Goal: Information Seeking & Learning: Find specific page/section

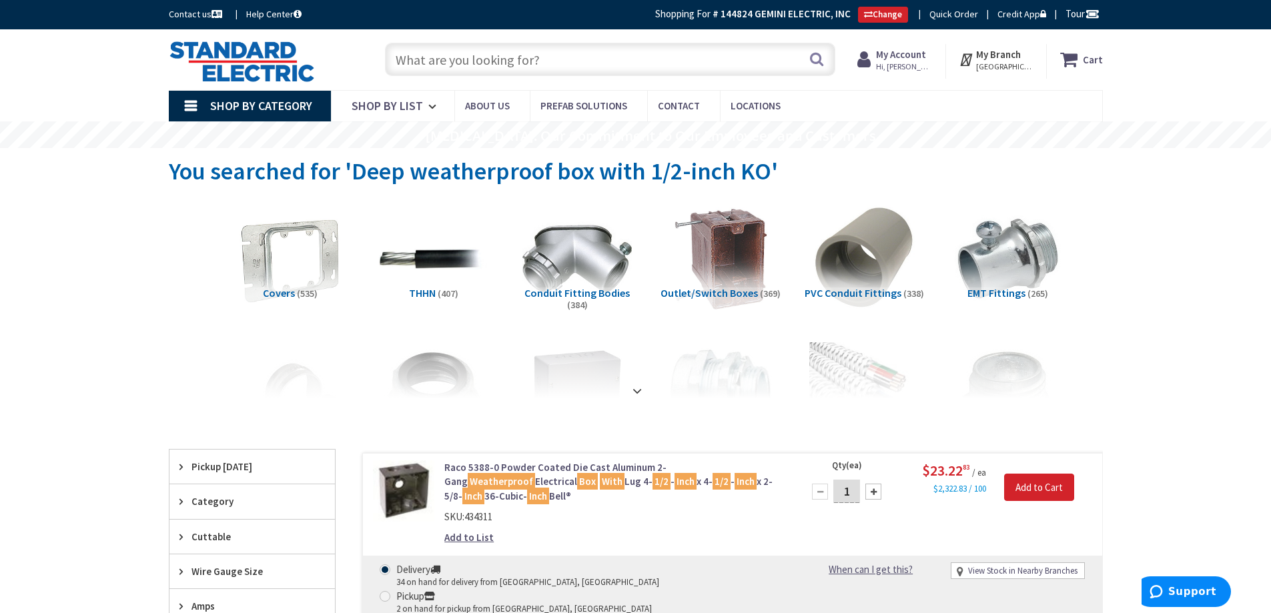
click at [476, 63] on input "text" at bounding box center [610, 59] width 450 height 33
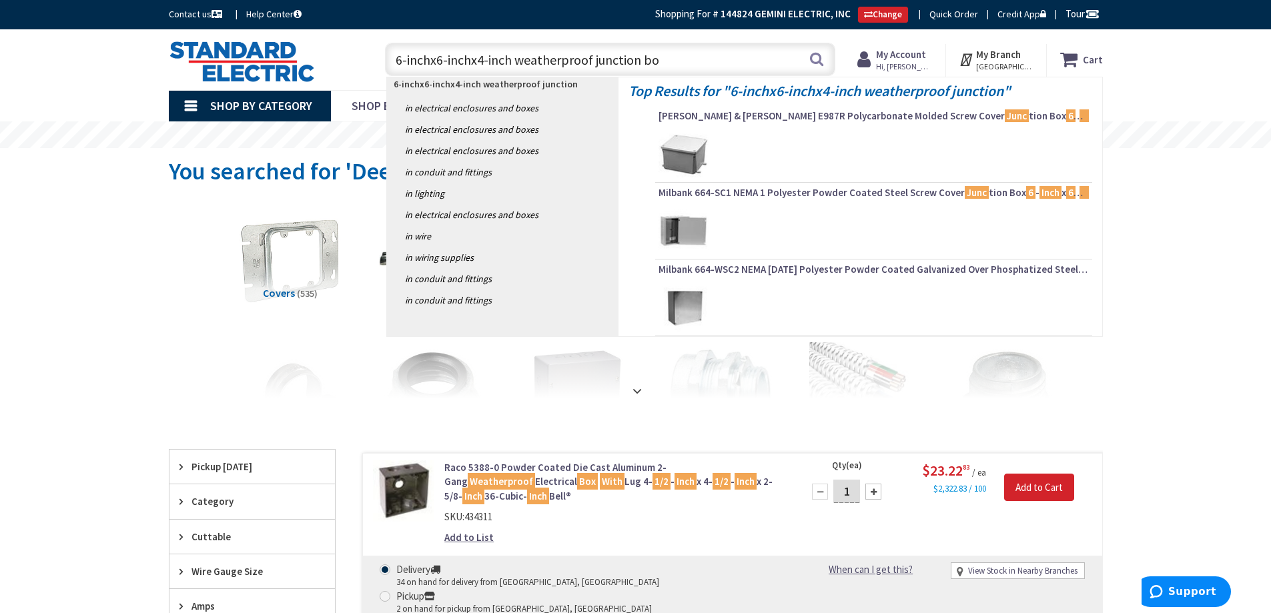
type input "6-inchx6-inchx4-inch weatherproof junction box"
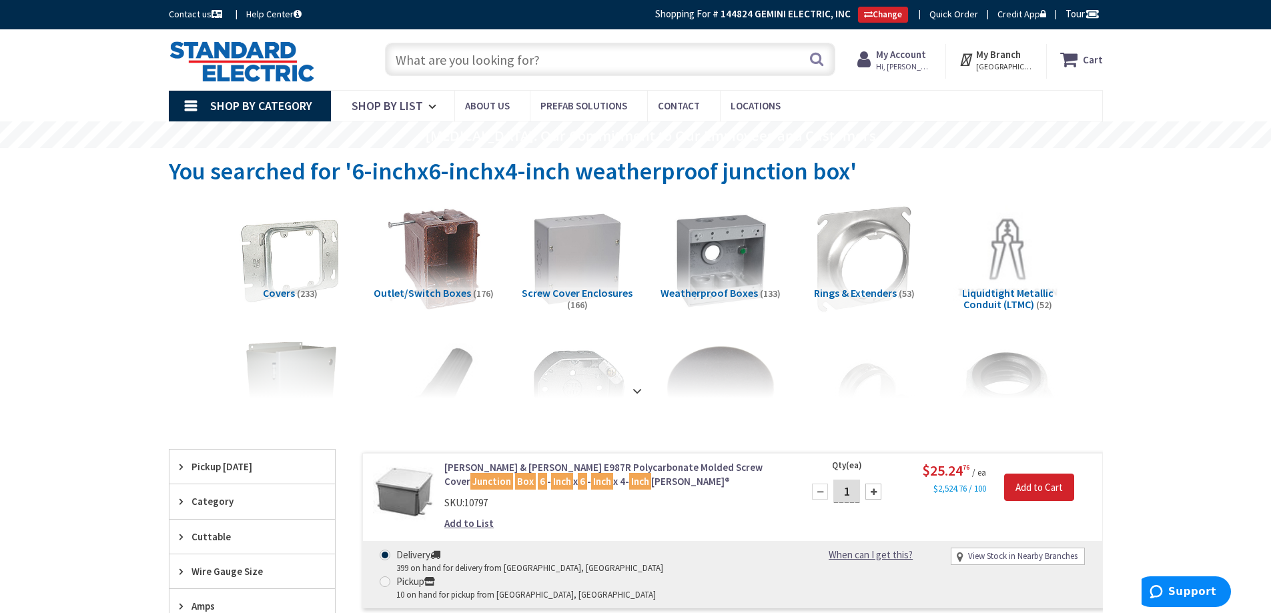
click at [419, 67] on input "text" at bounding box center [610, 59] width 450 height 33
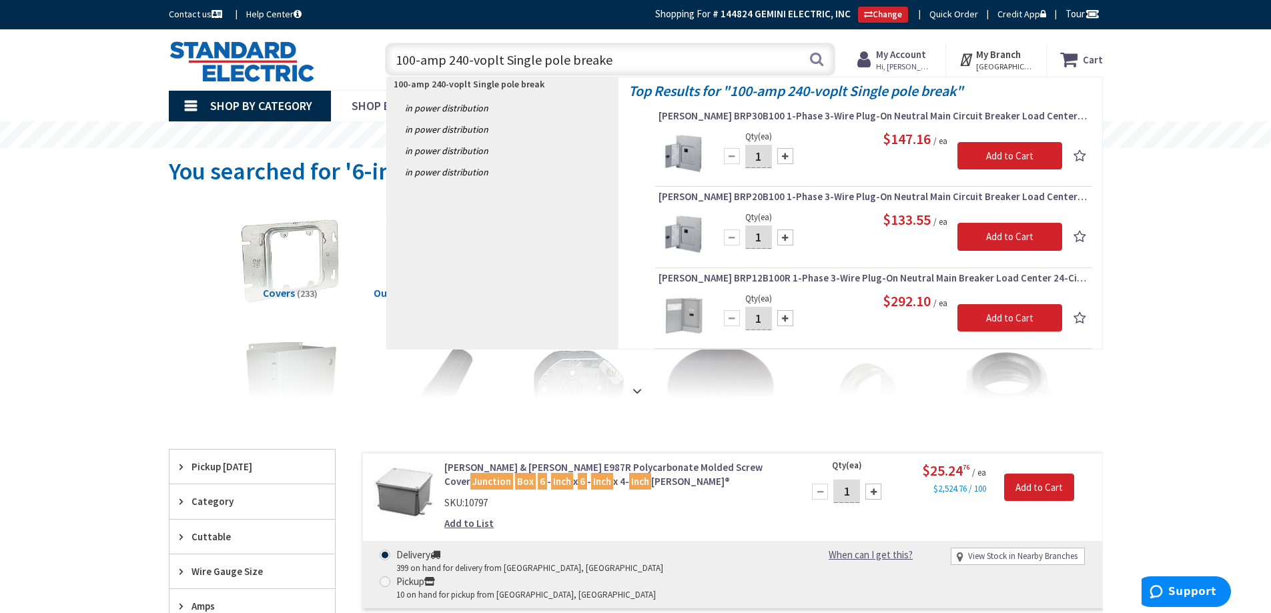
type input "100-amp 240-voplt Single pole breaker"
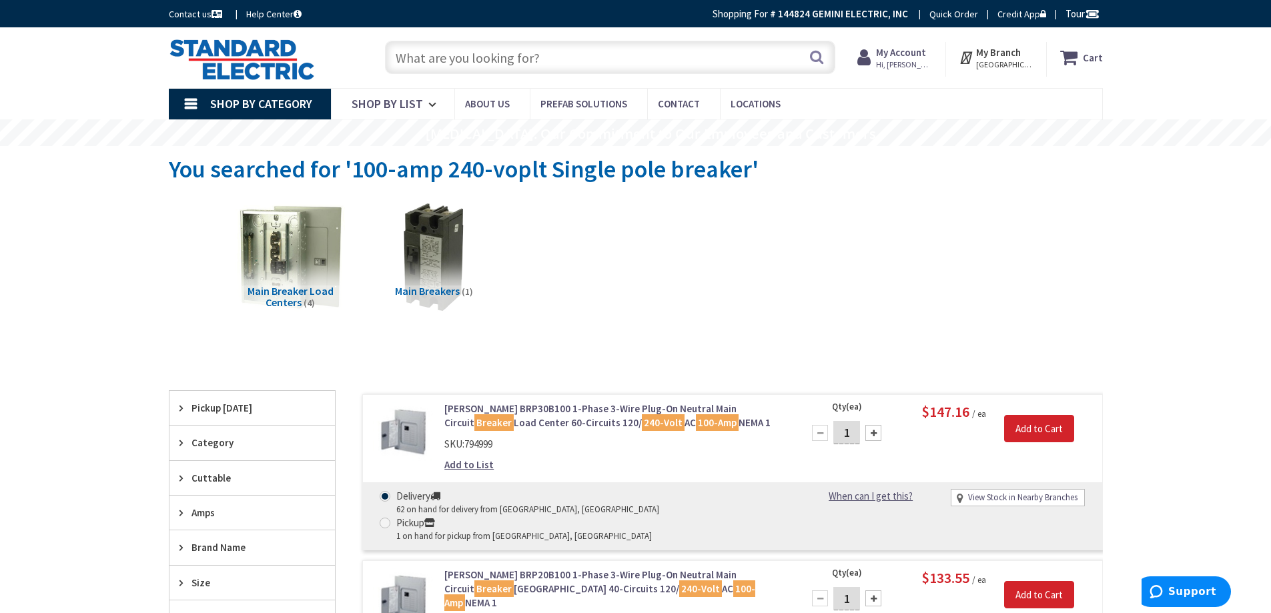
click at [416, 289] on span "Main Breakers" at bounding box center [427, 290] width 65 height 13
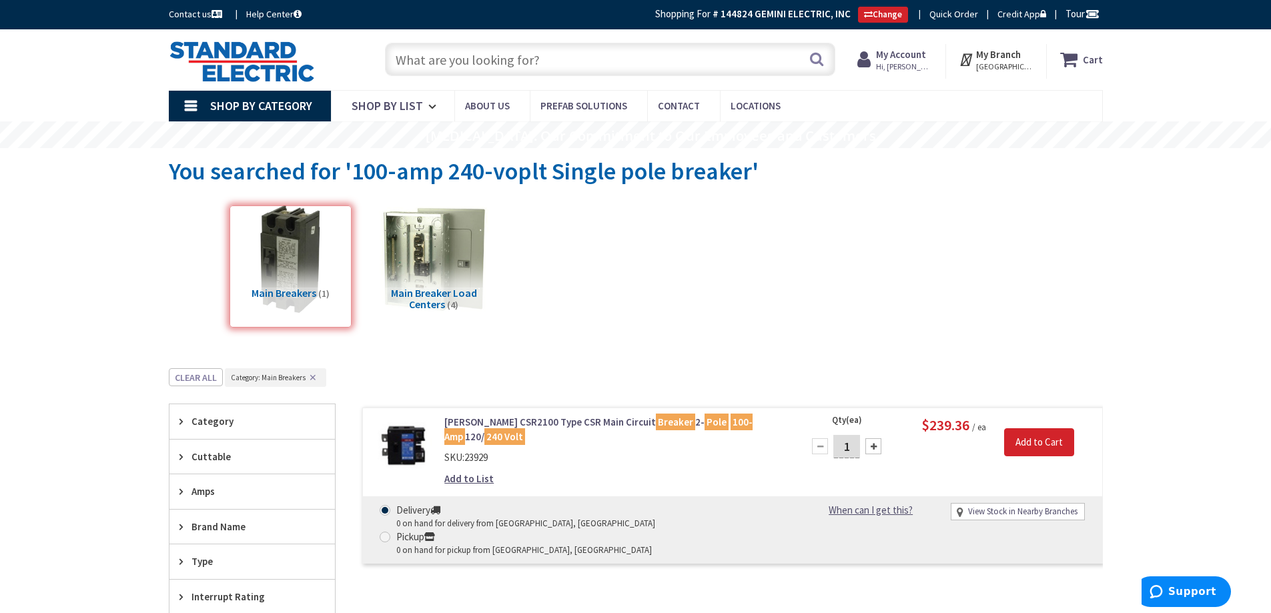
click at [492, 65] on input "text" at bounding box center [610, 59] width 450 height 33
type input "main brea"
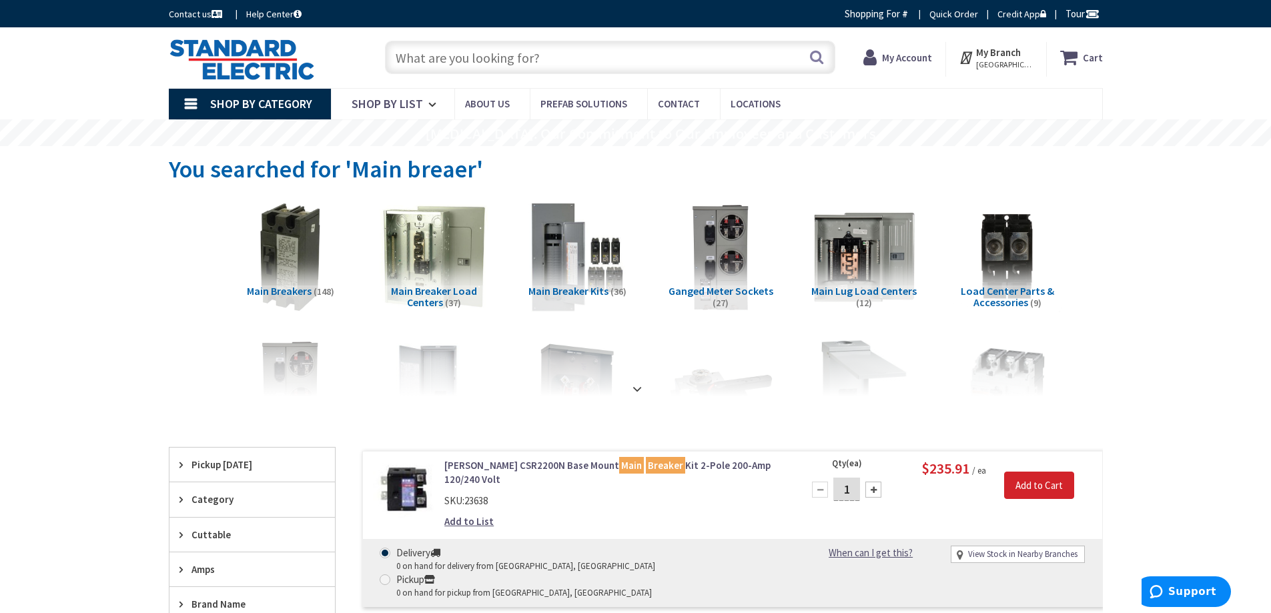
click at [299, 291] on span "Main Breakers" at bounding box center [279, 290] width 65 height 13
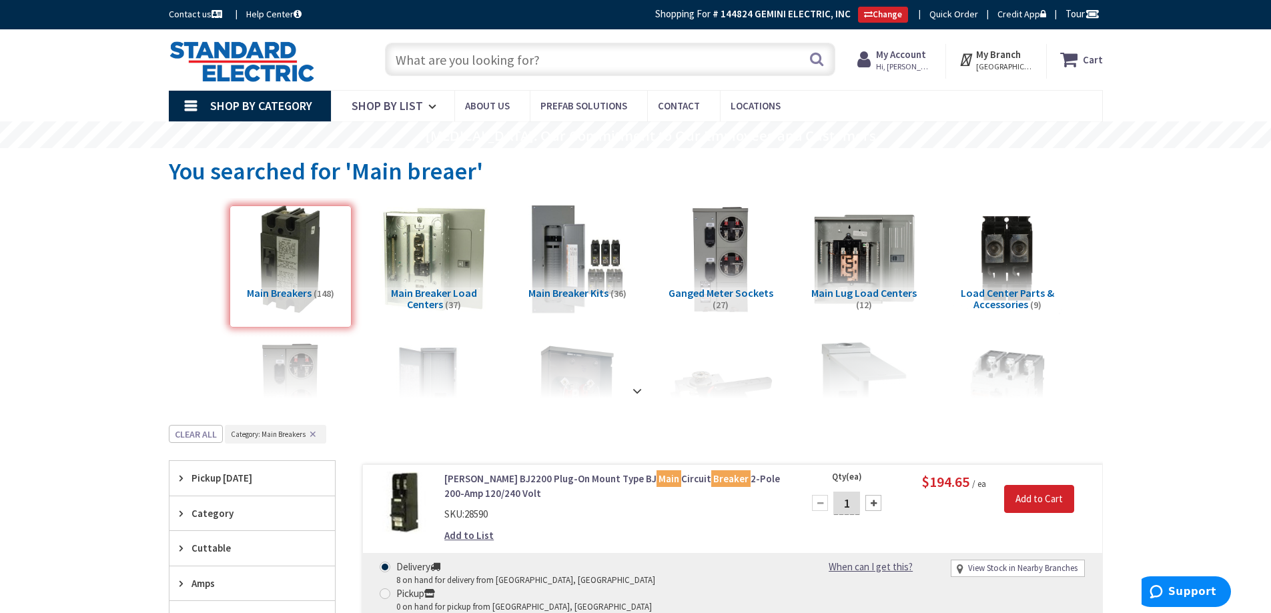
click at [448, 62] on input "text" at bounding box center [610, 59] width 450 height 33
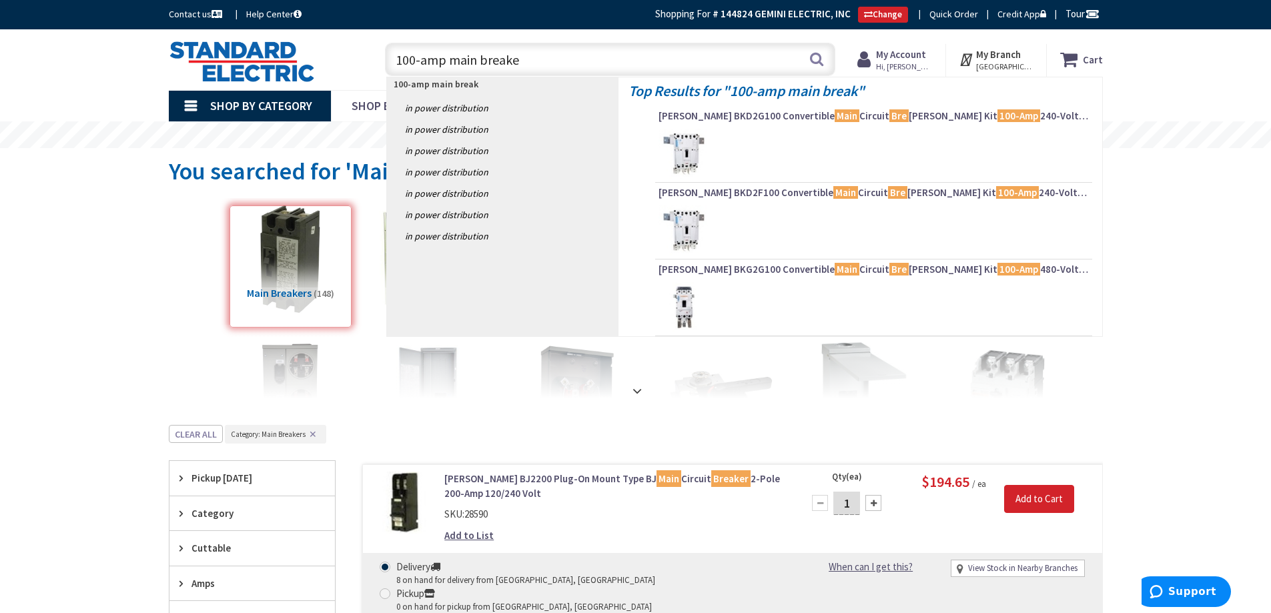
type input "100-amp main breaker"
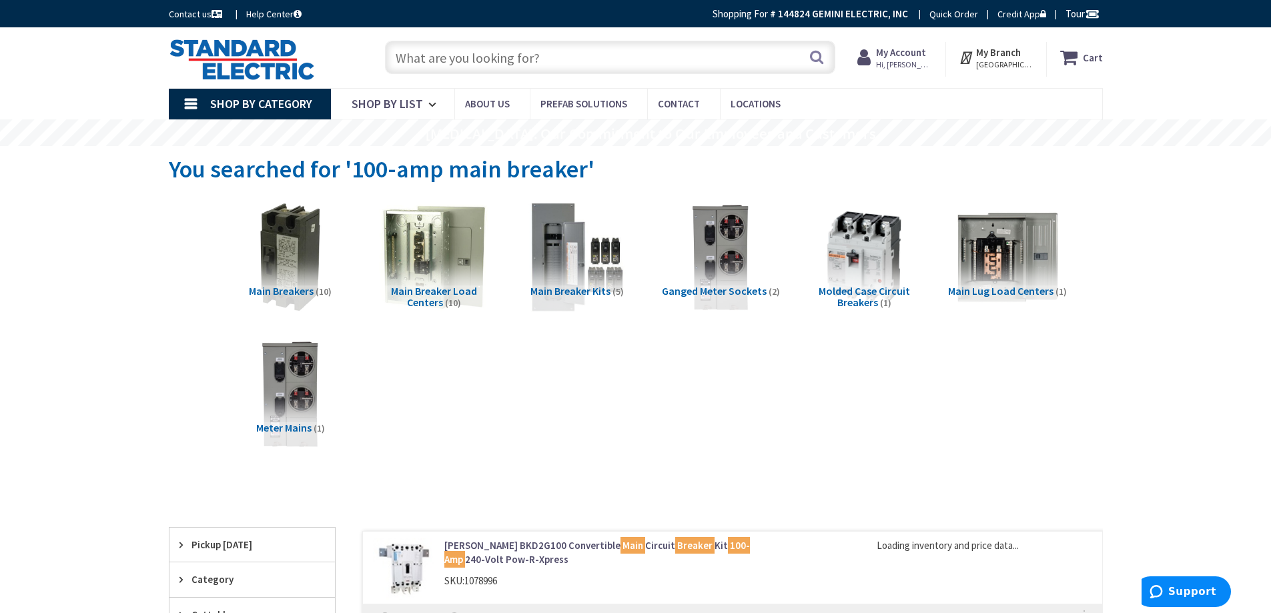
click at [280, 289] on span "Main Breakers" at bounding box center [281, 290] width 65 height 13
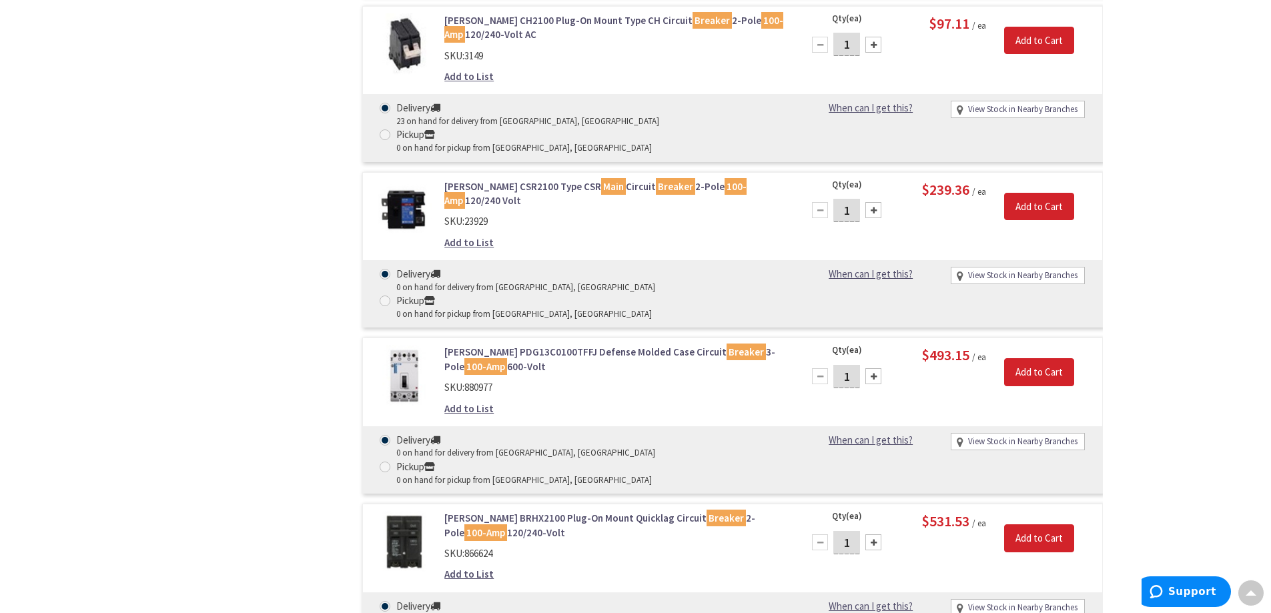
scroll to position [703, 0]
